Goal: Transaction & Acquisition: Purchase product/service

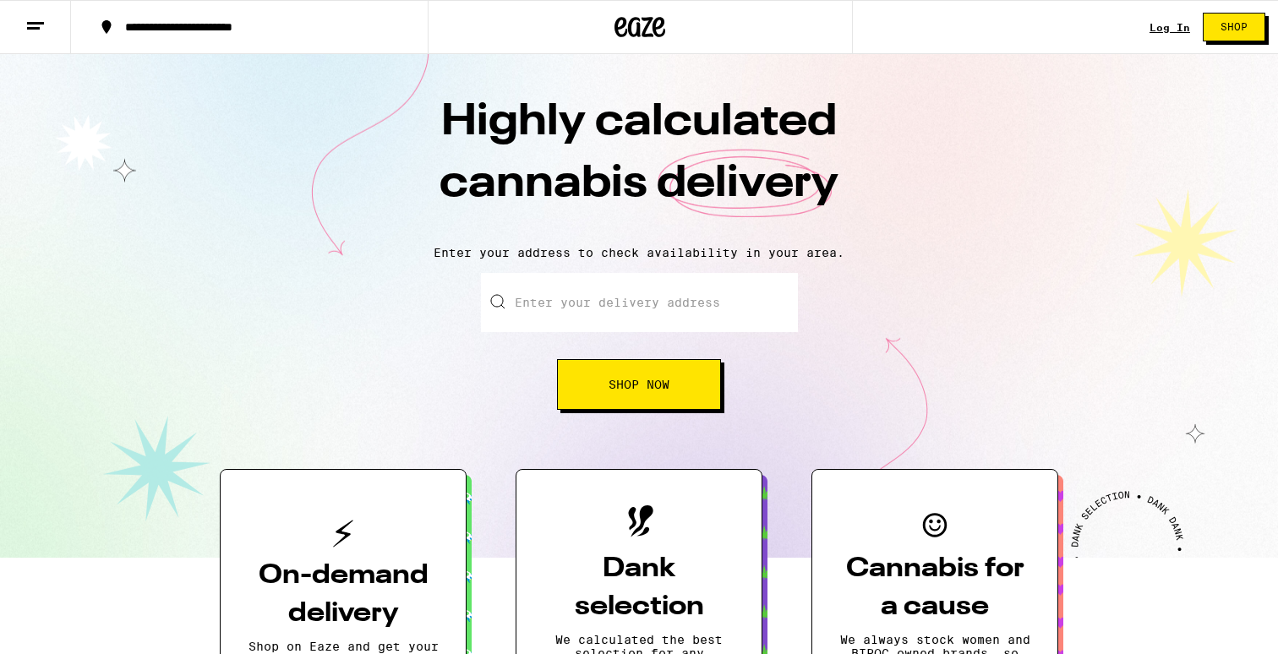
click at [582, 299] on input "Enter your delivery address" at bounding box center [639, 302] width 317 height 59
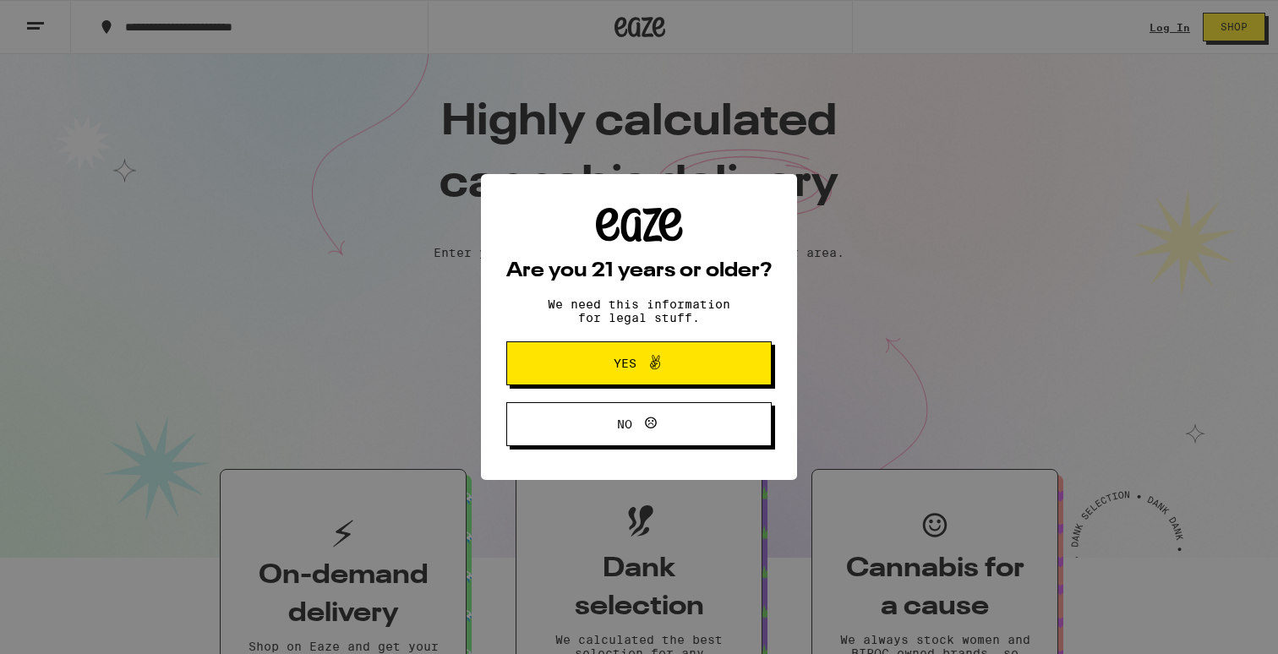
click at [519, 362] on button "Yes" at bounding box center [638, 363] width 265 height 44
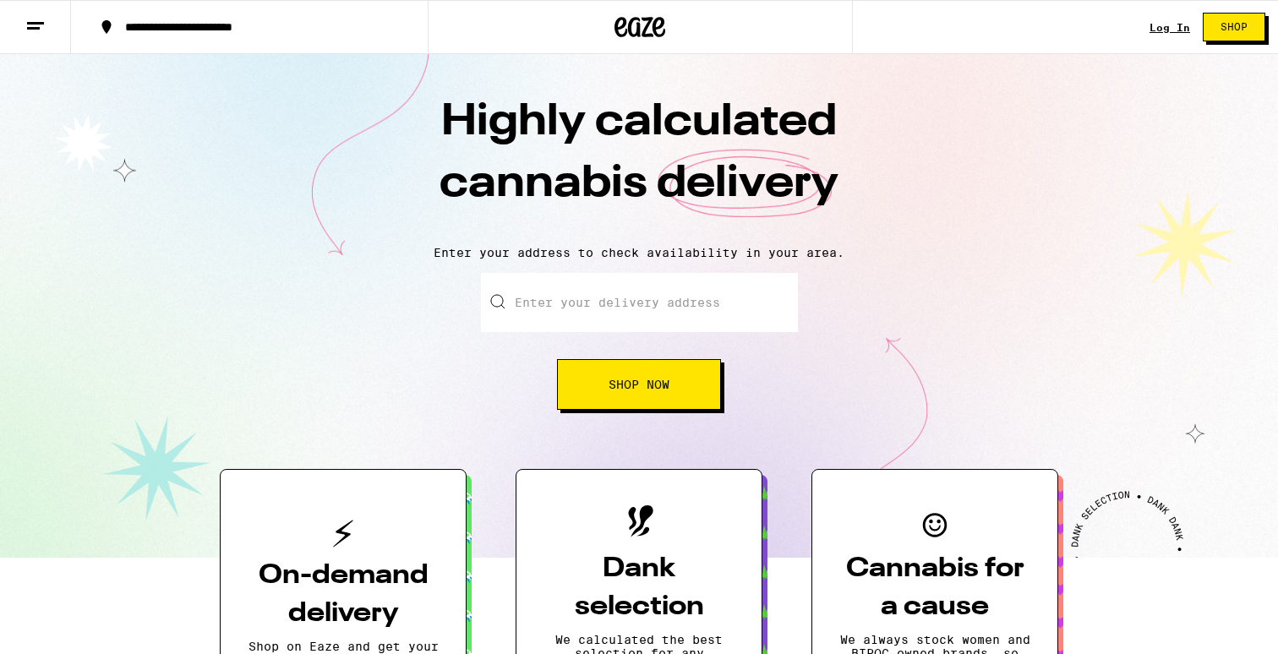
click at [644, 298] on input "Enter your delivery address" at bounding box center [639, 302] width 317 height 59
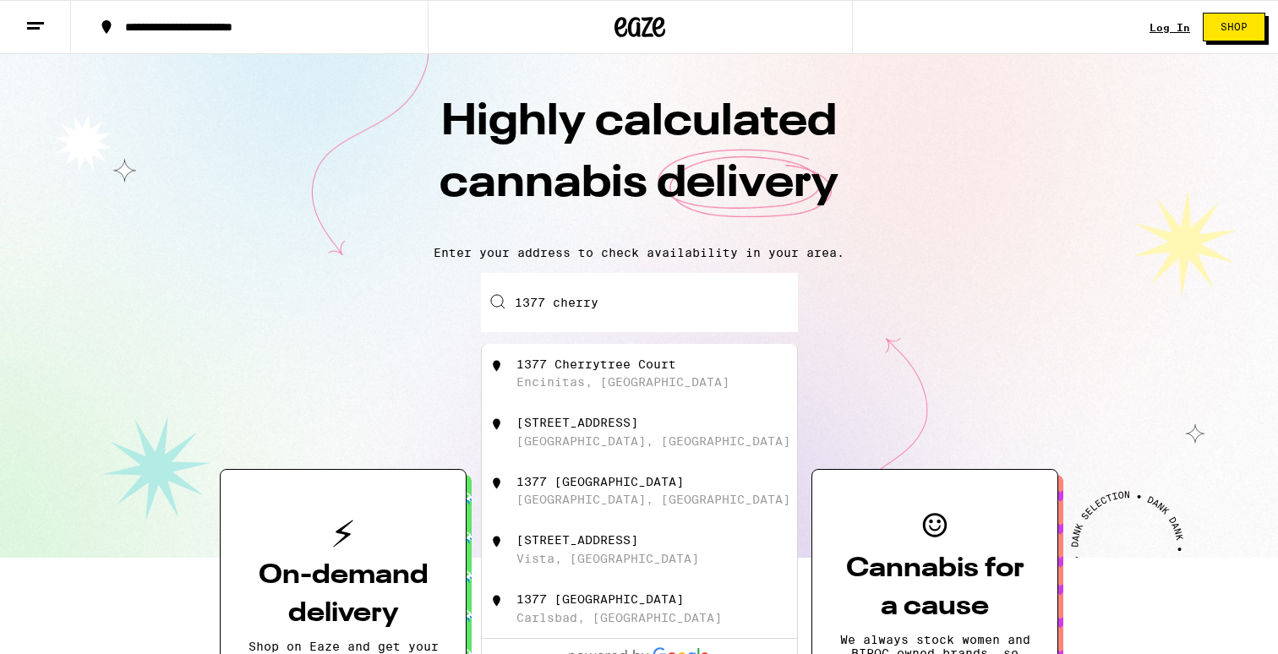
click at [530, 371] on div "1377 Cherrytree Court" at bounding box center [596, 364] width 160 height 14
type input "1377 Cherrytree Court, [GEOGRAPHIC_DATA], [GEOGRAPHIC_DATA]"
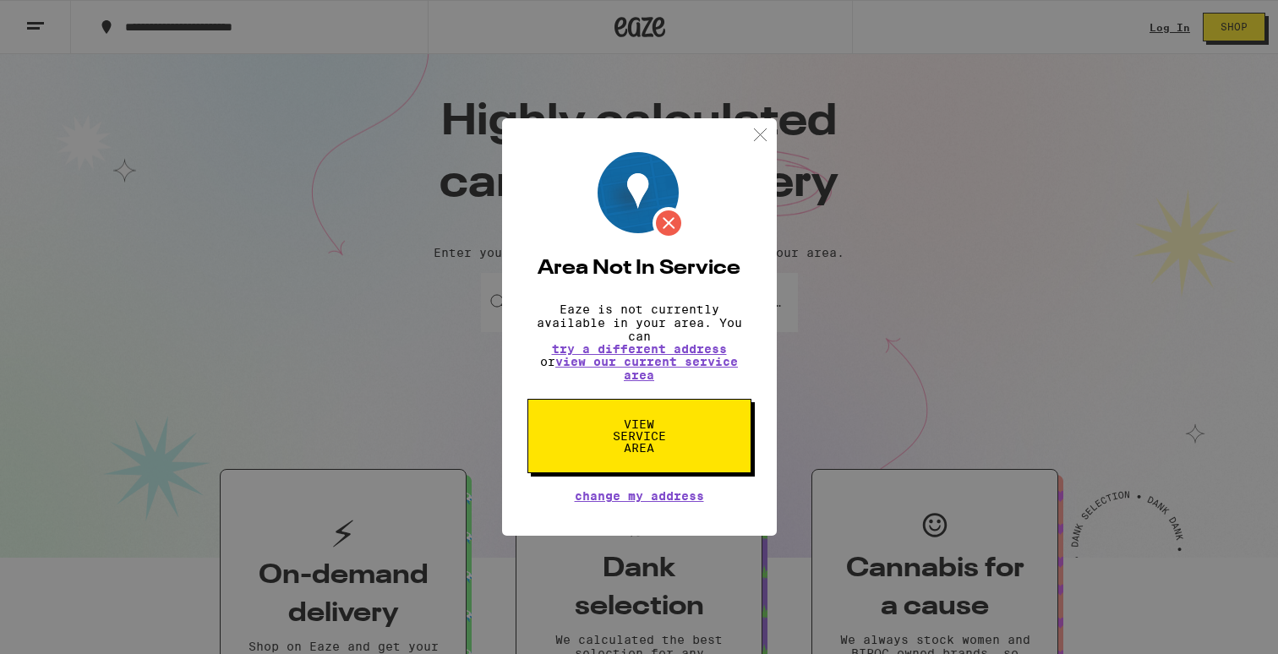
click at [761, 128] on img at bounding box center [760, 134] width 21 height 21
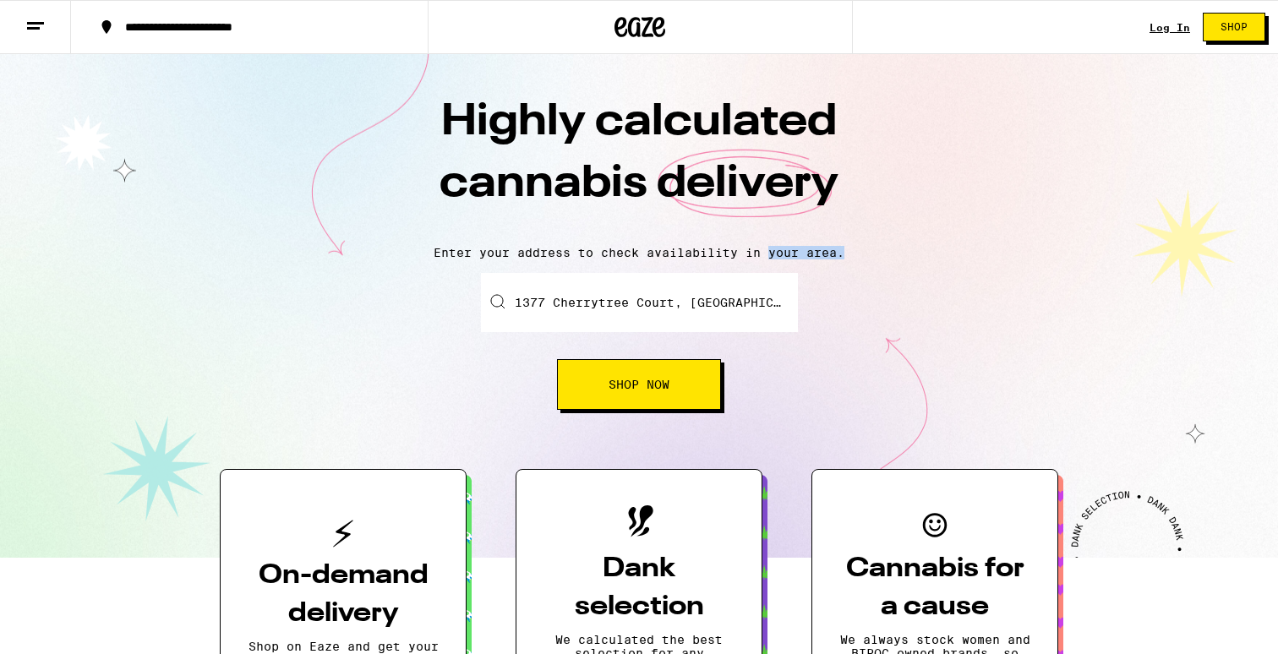
drag, startPoint x: 769, startPoint y: 252, endPoint x: 855, endPoint y: 246, distance: 86.4
click at [855, 246] on p "Enter your address to check availability in your area." at bounding box center [639, 253] width 1244 height 14
click at [848, 255] on p "Enter your address to check availability in your area." at bounding box center [639, 253] width 1244 height 14
drag, startPoint x: 650, startPoint y: 249, endPoint x: 698, endPoint y: 248, distance: 48.2
click at [698, 248] on p "Enter your address to check availability in your area." at bounding box center [639, 253] width 1244 height 14
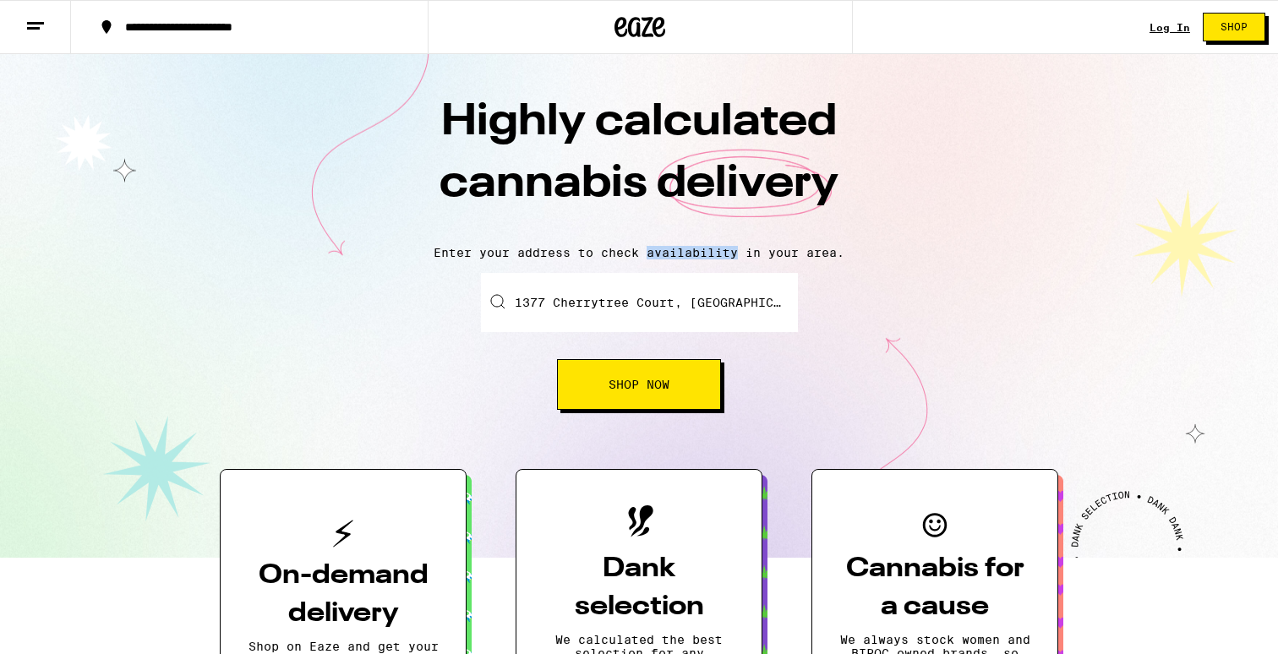
drag, startPoint x: 737, startPoint y: 253, endPoint x: 649, endPoint y: 251, distance: 87.9
click at [649, 251] on p "Enter your address to check availability in your area." at bounding box center [639, 253] width 1244 height 14
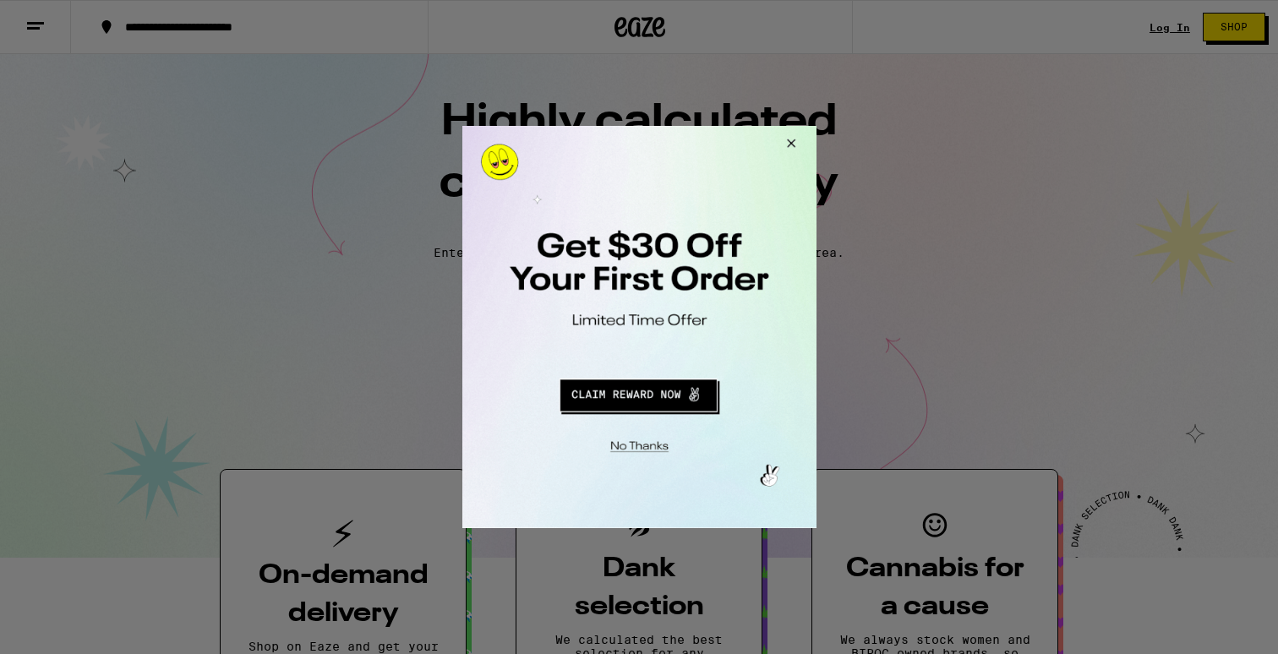
click at [790, 145] on button "Close Modal" at bounding box center [788, 146] width 46 height 41
